Goal: Entertainment & Leisure: Consume media (video, audio)

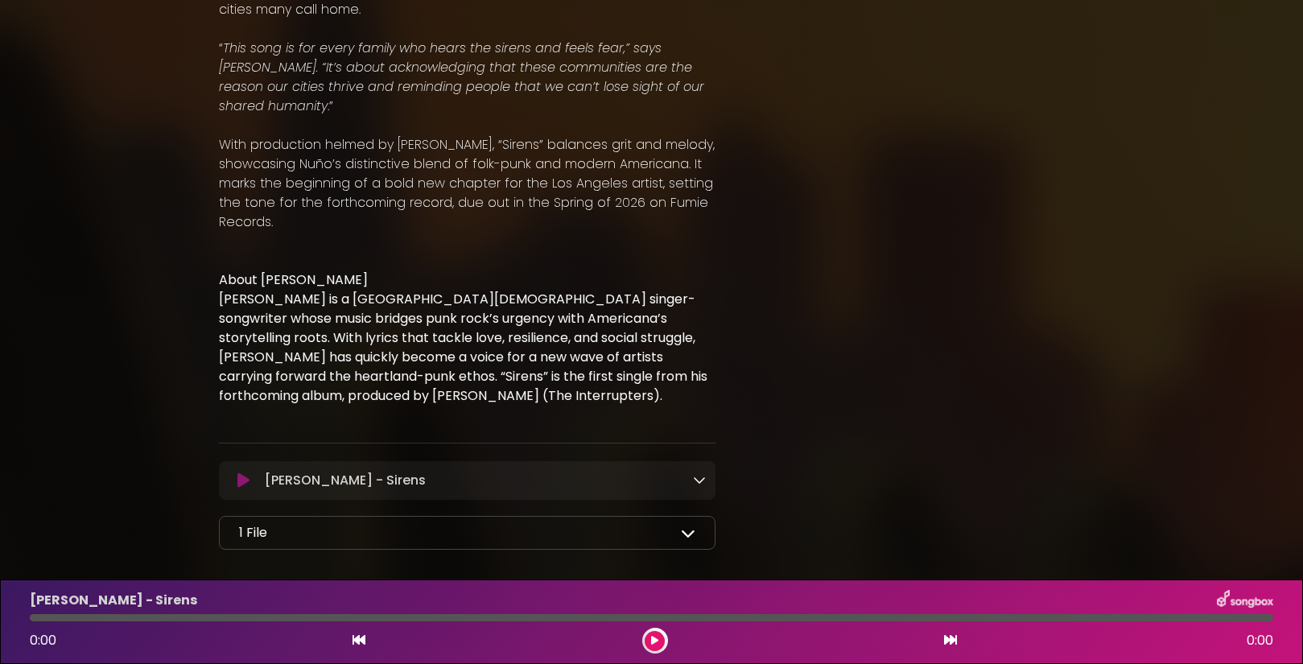
scroll to position [737, 0]
click at [632, 472] on div "[PERSON_NAME] - Sirens Loading Track..." at bounding box center [482, 481] width 448 height 19
click at [696, 474] on icon at bounding box center [699, 480] width 13 height 13
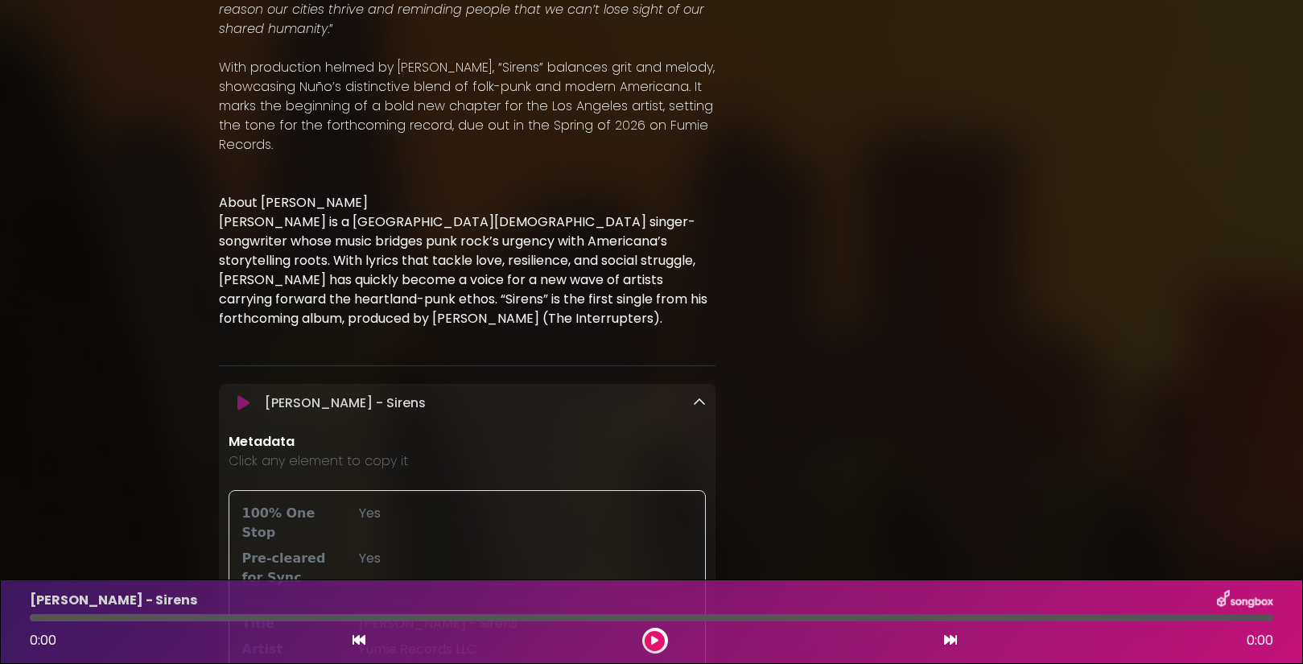
scroll to position [906, 0]
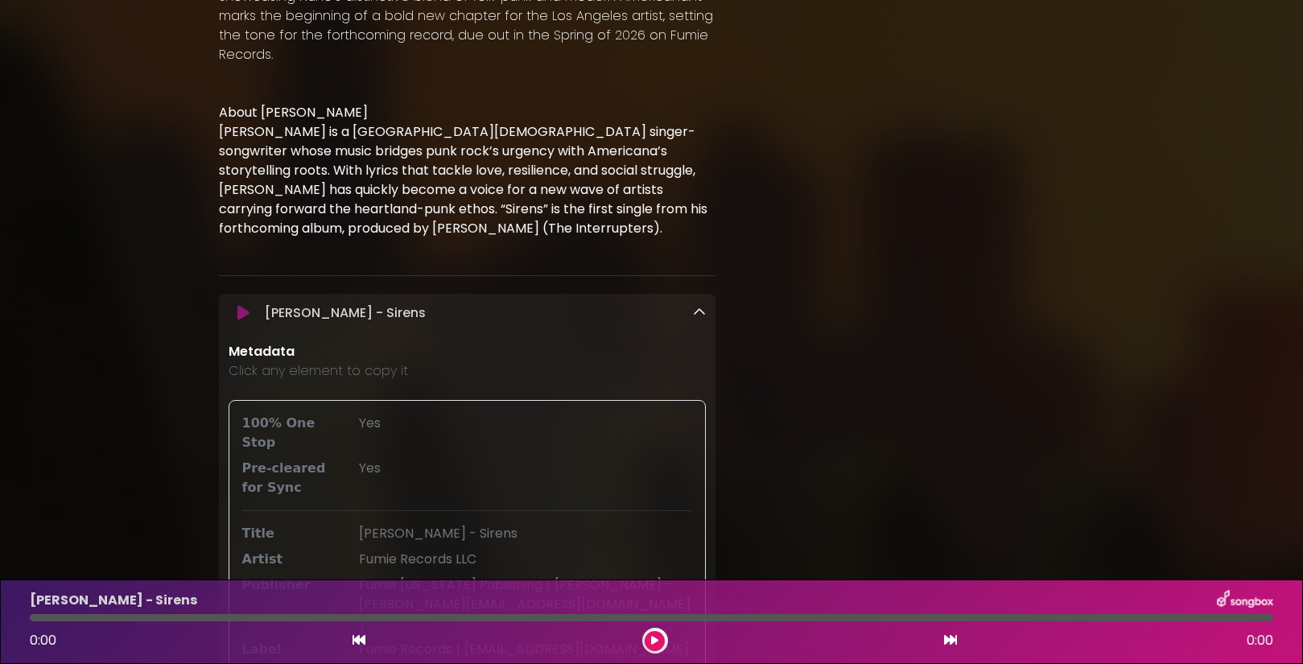
click at [703, 306] on icon at bounding box center [699, 312] width 13 height 13
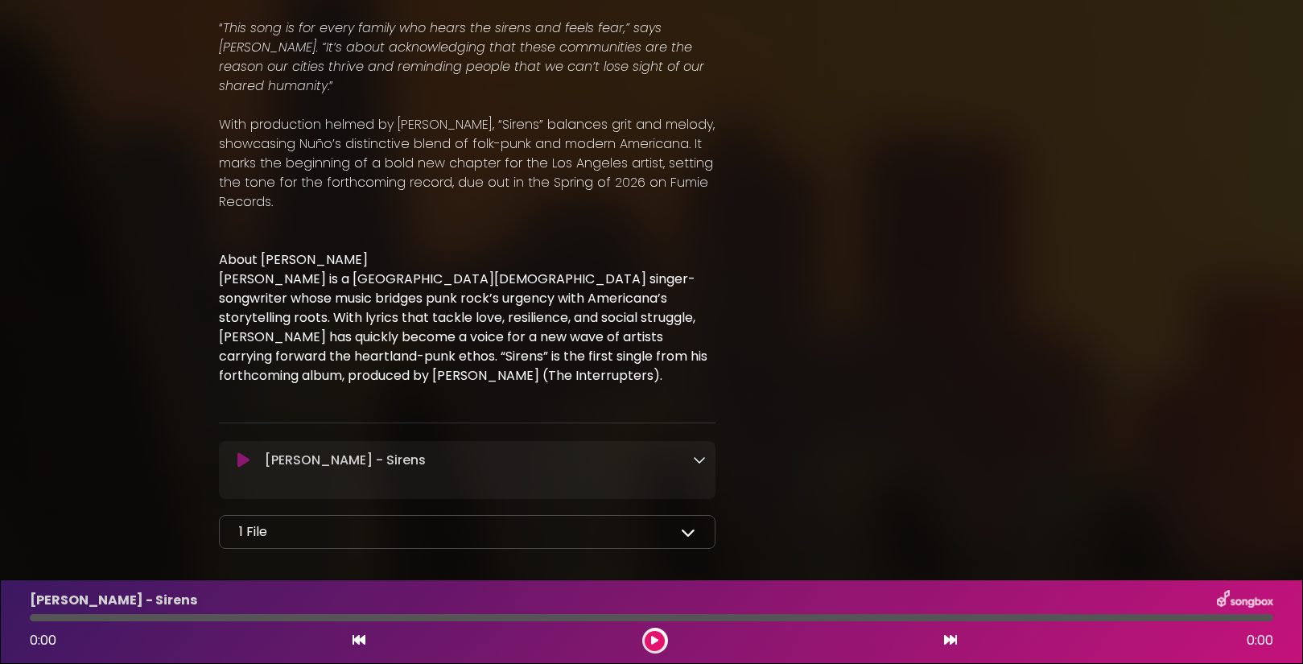
scroll to position [737, 0]
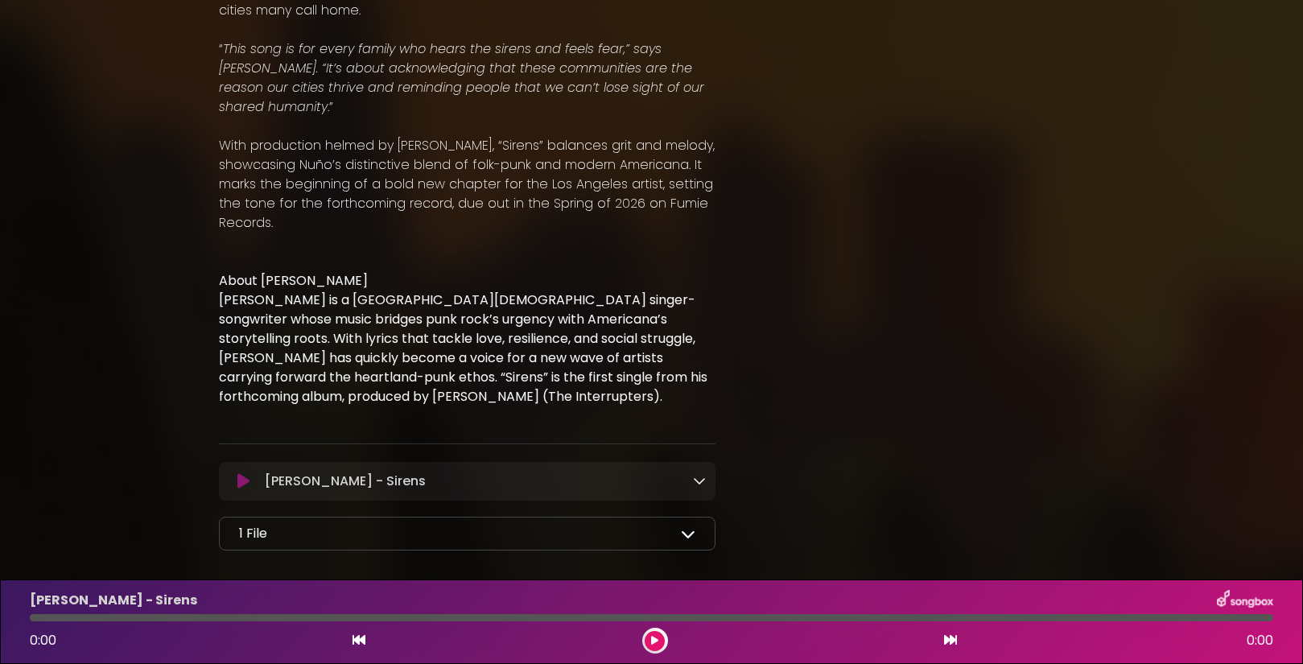
click at [688, 527] on icon at bounding box center [688, 534] width 14 height 14
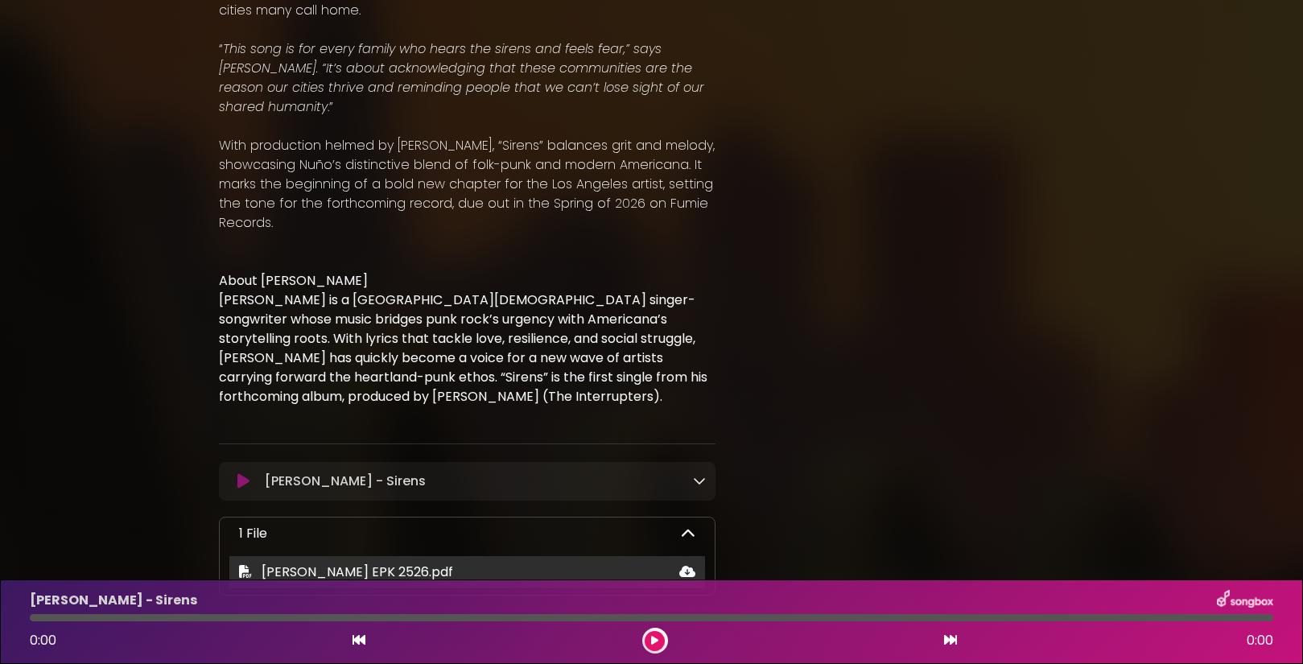
click at [666, 563] on div "[PERSON_NAME] EPK 2526.pdf" at bounding box center [467, 572] width 477 height 19
click at [689, 565] on icon at bounding box center [687, 571] width 16 height 13
click at [271, 472] on p "[PERSON_NAME] - Sirens Loading Track..." at bounding box center [345, 481] width 161 height 19
click at [282, 472] on p "[PERSON_NAME] - Sirens Loading Track..." at bounding box center [345, 481] width 161 height 19
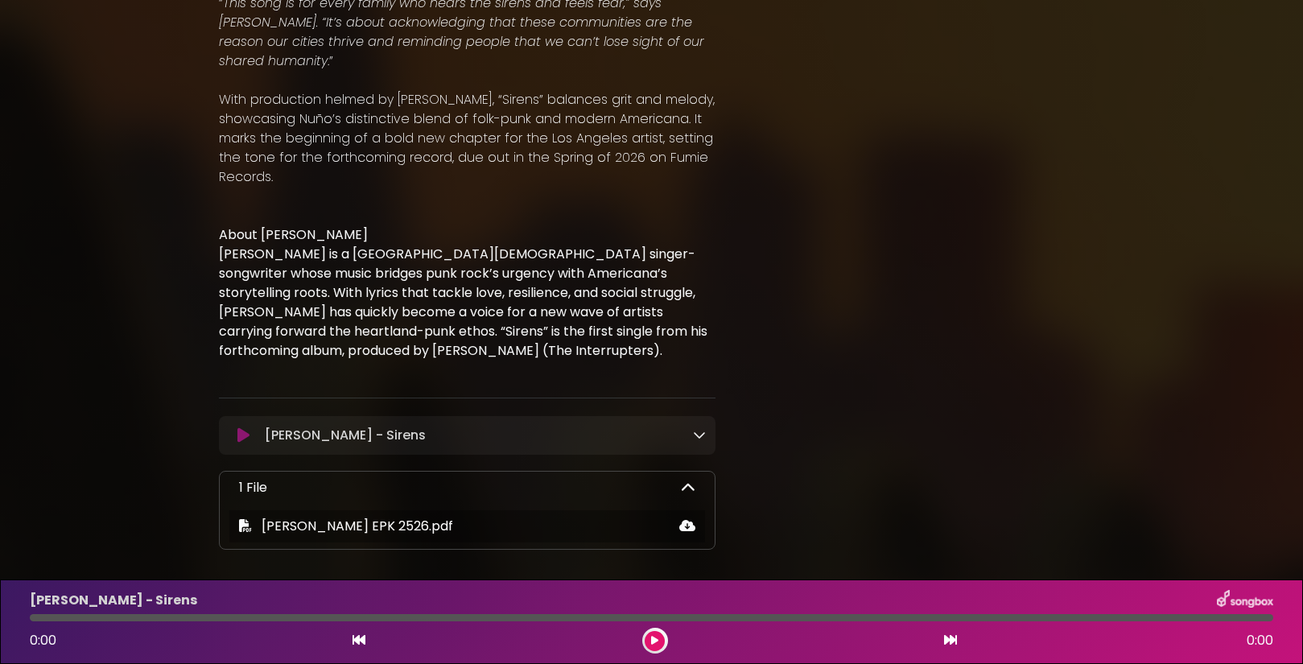
scroll to position [783, 0]
click at [315, 427] on p "[PERSON_NAME] - Sirens Loading Track..." at bounding box center [345, 436] width 161 height 19
click at [242, 428] on icon at bounding box center [243, 436] width 12 height 16
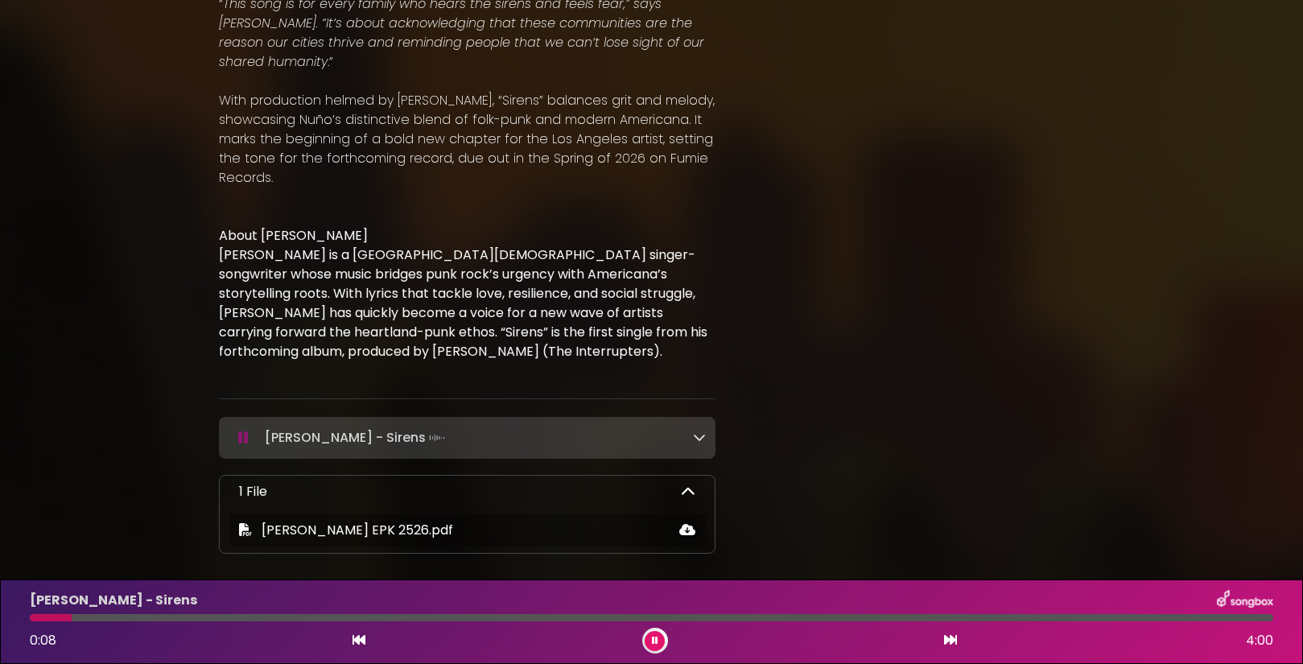
click at [708, 427] on div "[PERSON_NAME] - Sirens Loading Track..." at bounding box center [468, 438] width 498 height 23
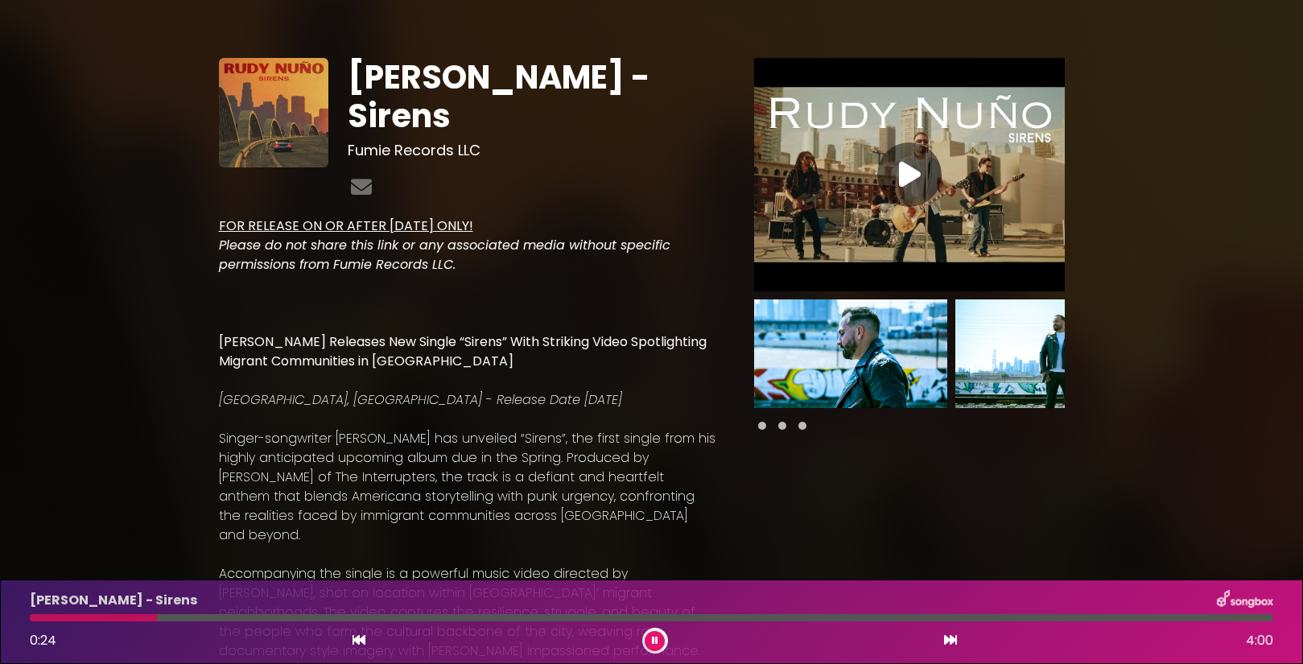
scroll to position [0, 0]
click at [656, 642] on icon at bounding box center [655, 641] width 6 height 10
